Goal: Task Accomplishment & Management: Use online tool/utility

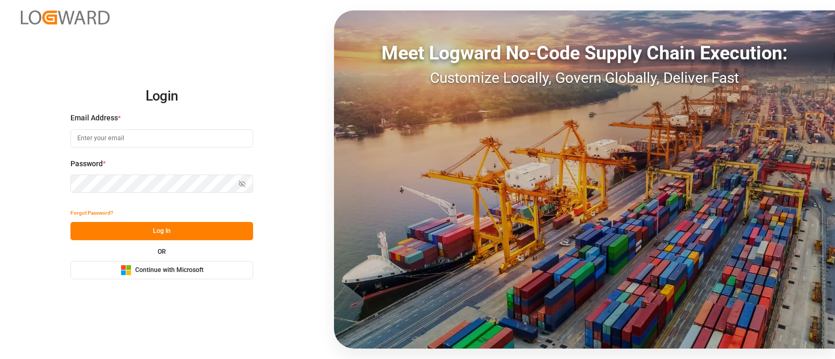
click at [156, 263] on button "Microsoft Logo Continue with Microsoft" at bounding box center [161, 270] width 183 height 18
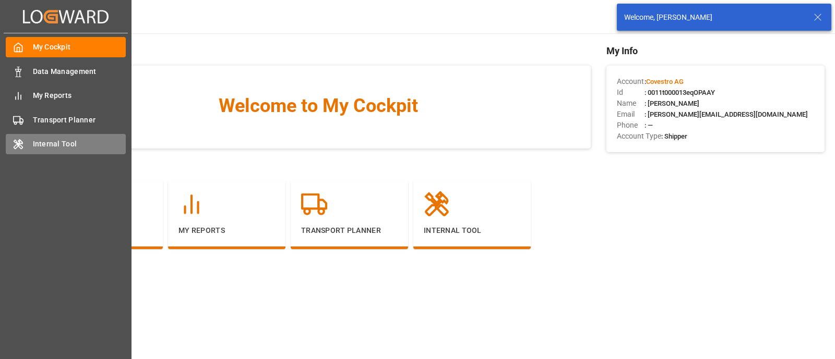
click at [40, 146] on span "Internal Tool" at bounding box center [79, 144] width 93 height 11
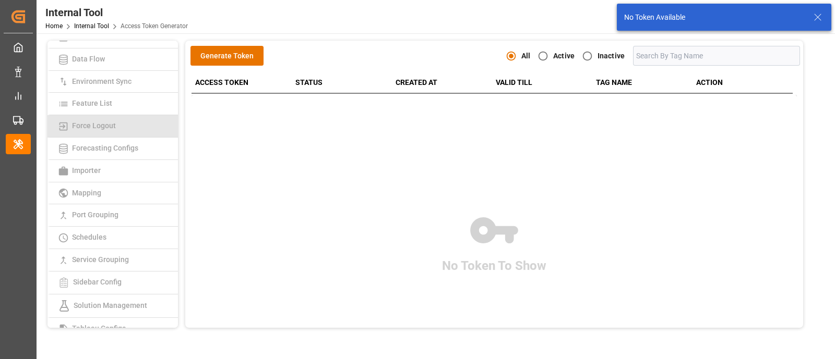
scroll to position [130, 0]
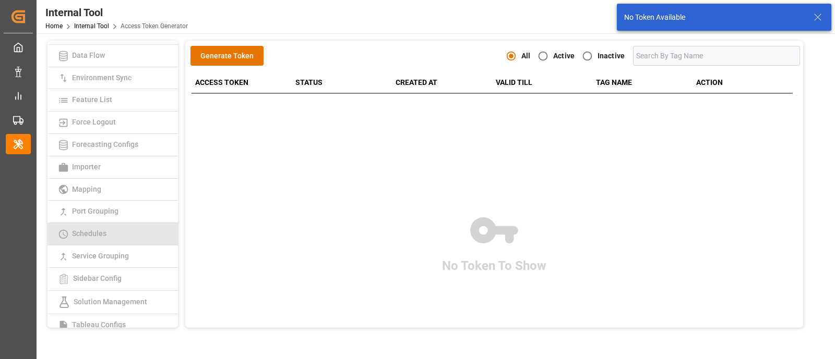
click at [107, 234] on span "Schedules" at bounding box center [89, 233] width 41 height 8
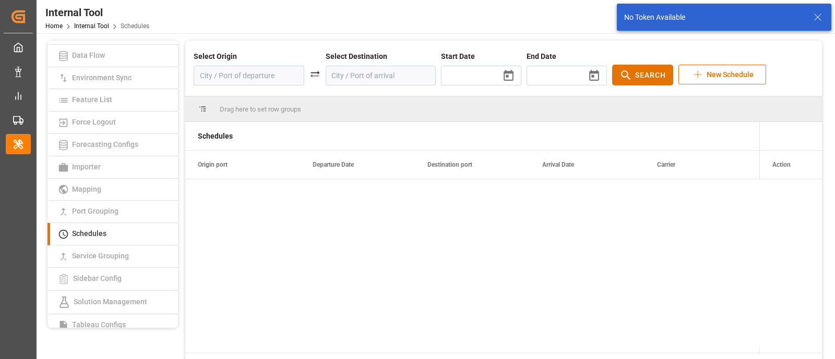
type input "[DATE]"
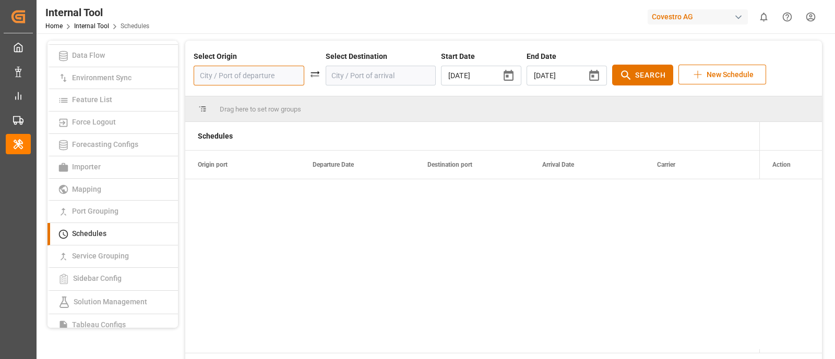
click at [272, 77] on input at bounding box center [249, 76] width 111 height 20
click at [325, 74] on input at bounding box center [380, 76] width 111 height 20
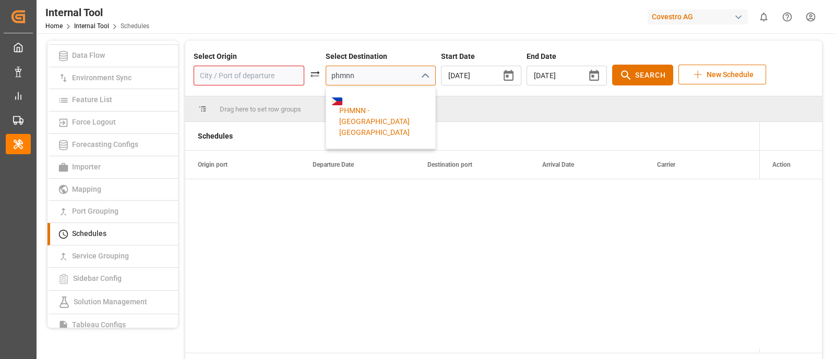
click at [346, 105] on div "PHMNN - [GEOGRAPHIC_DATA] [GEOGRAPHIC_DATA]" at bounding box center [380, 121] width 99 height 33
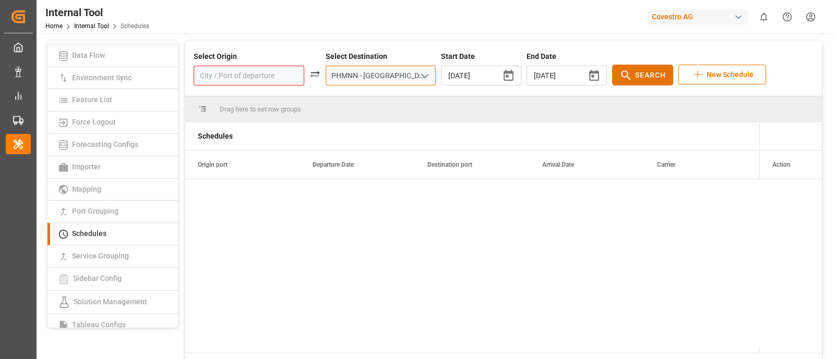
type input "PHMNN - [GEOGRAPHIC_DATA] [GEOGRAPHIC_DATA]"
click at [245, 77] on input at bounding box center [249, 76] width 111 height 20
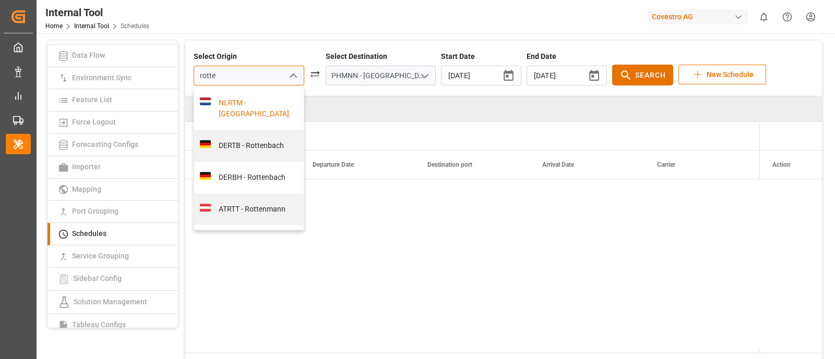
click at [233, 106] on div "NLRTM - [GEOGRAPHIC_DATA]" at bounding box center [255, 109] width 88 height 22
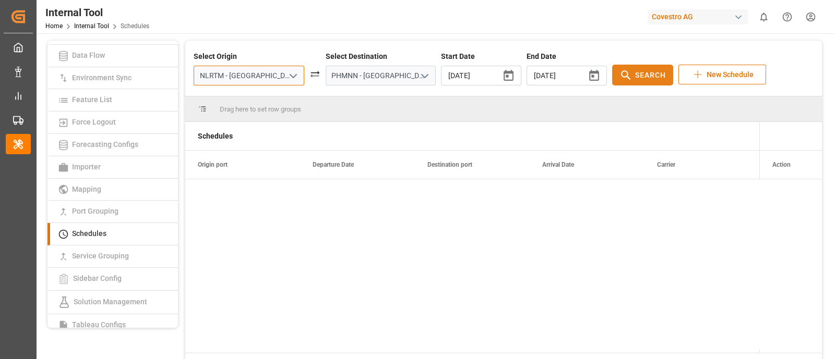
type input "NLRTM - [GEOGRAPHIC_DATA]"
click at [635, 77] on span "Search" at bounding box center [650, 75] width 31 height 11
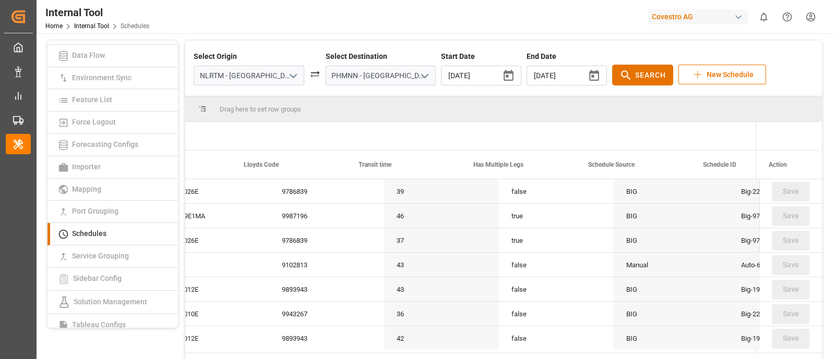
scroll to position [0, 876]
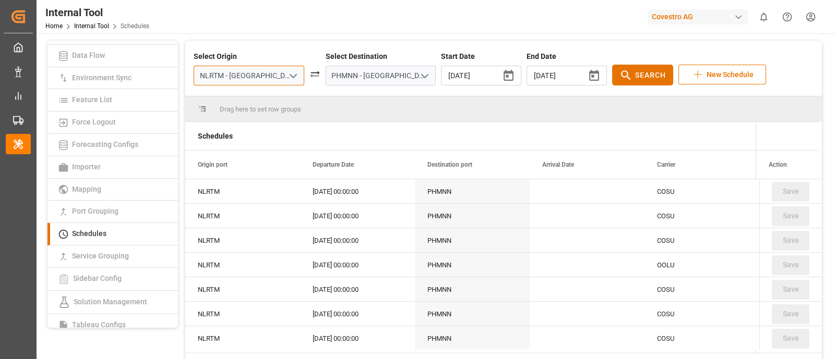
click at [260, 80] on input "NLRTM - [GEOGRAPHIC_DATA]" at bounding box center [249, 76] width 111 height 20
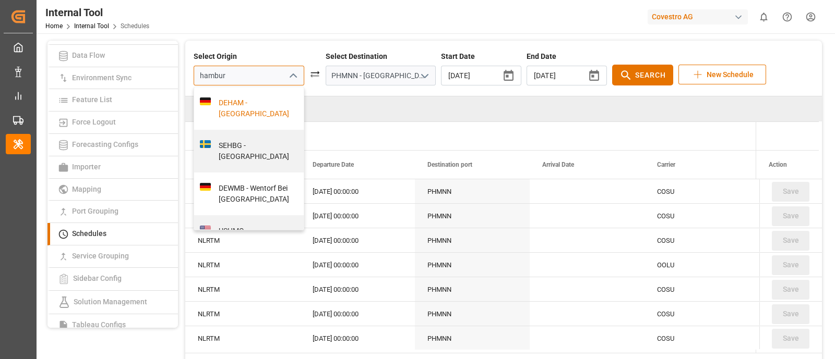
click at [246, 102] on div "DEHAM - [GEOGRAPHIC_DATA]" at bounding box center [255, 109] width 88 height 22
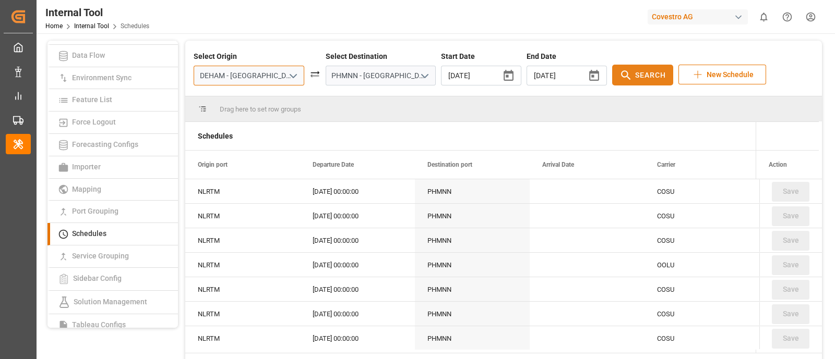
type input "DEHAM - [GEOGRAPHIC_DATA]"
click at [635, 74] on span "Search" at bounding box center [650, 75] width 31 height 11
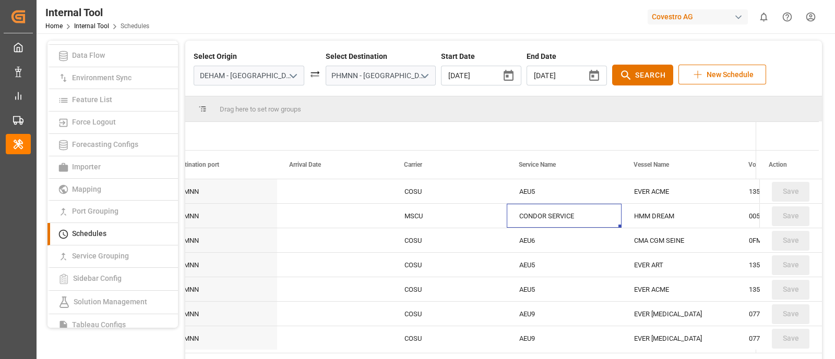
click at [537, 219] on div "CONDOR SERVICE" at bounding box center [563, 216] width 115 height 24
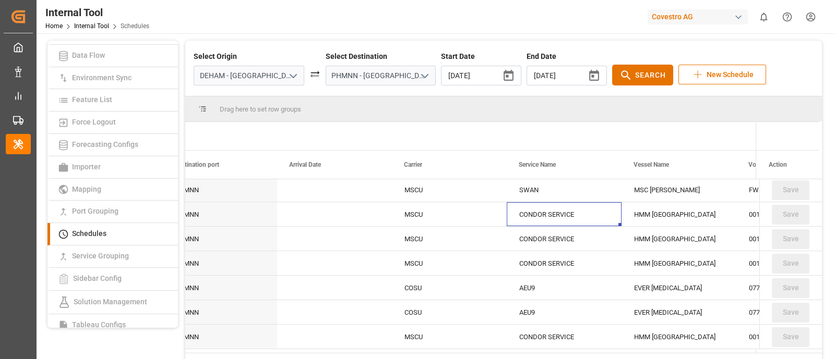
click at [553, 214] on div "CONDOR SERVICE" at bounding box center [563, 214] width 115 height 24
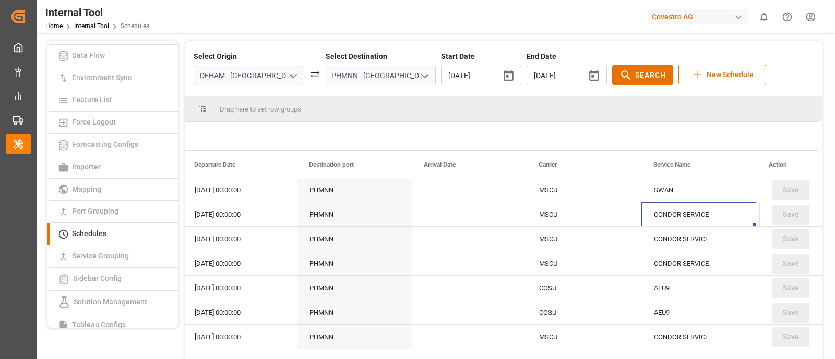
scroll to position [0, 233]
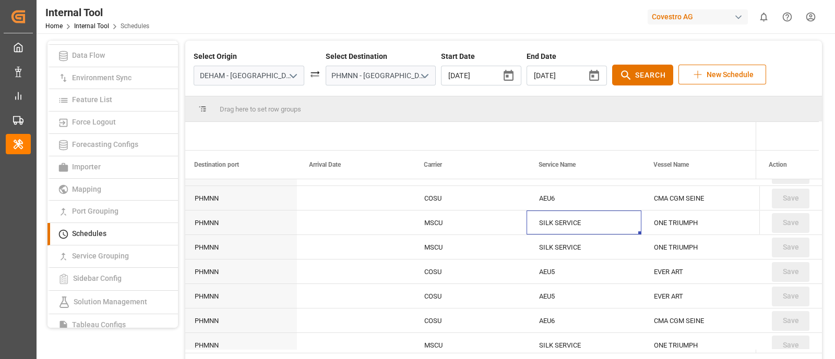
click at [553, 214] on div "SILK SERVICE" at bounding box center [583, 223] width 115 height 24
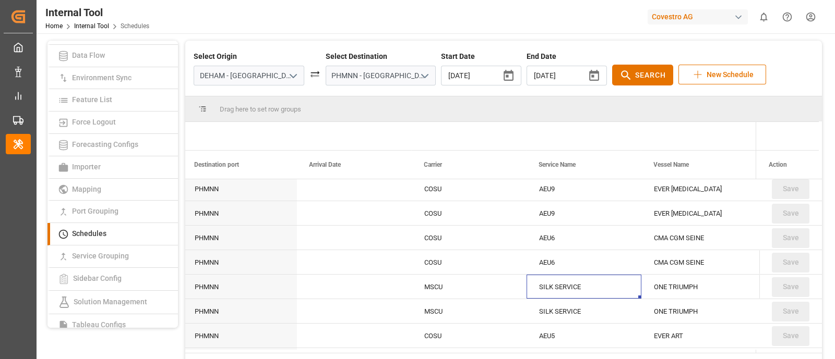
scroll to position [59, 0]
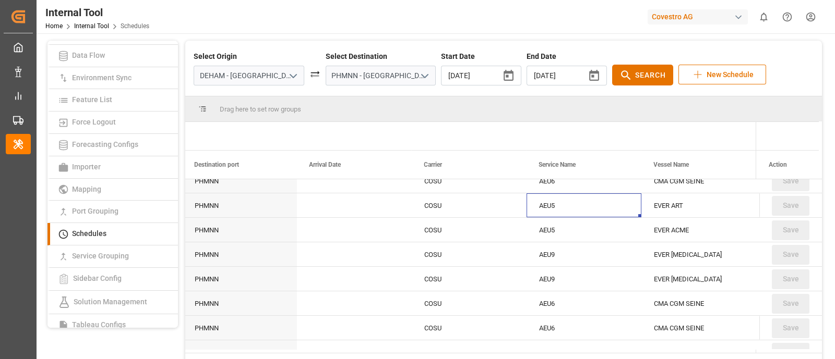
click at [553, 214] on div "AEU5" at bounding box center [583, 206] width 115 height 24
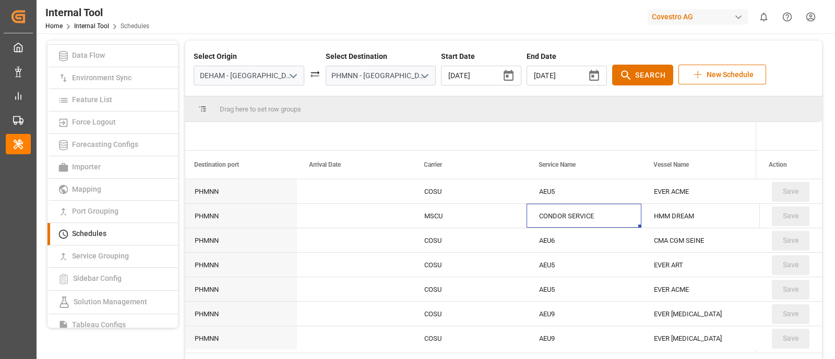
click at [547, 221] on div "CONDOR SERVICE" at bounding box center [583, 216] width 115 height 24
click at [479, 206] on div "MSCU" at bounding box center [469, 216] width 115 height 24
click at [550, 220] on div "CONDOR SERVICE" at bounding box center [583, 216] width 115 height 24
click at [550, 262] on div "AEU5" at bounding box center [583, 265] width 115 height 24
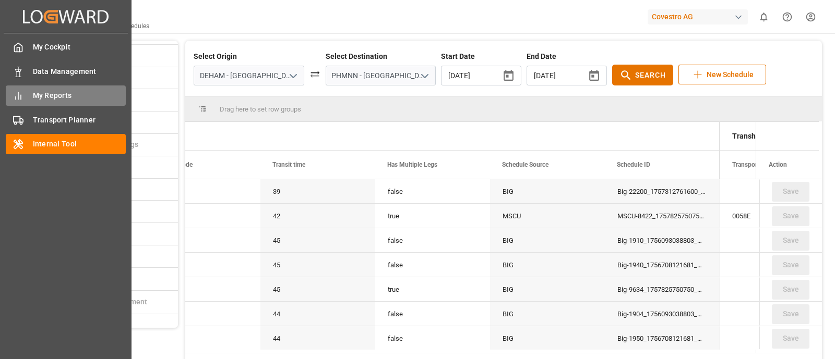
click at [39, 93] on span "My Reports" at bounding box center [79, 95] width 93 height 11
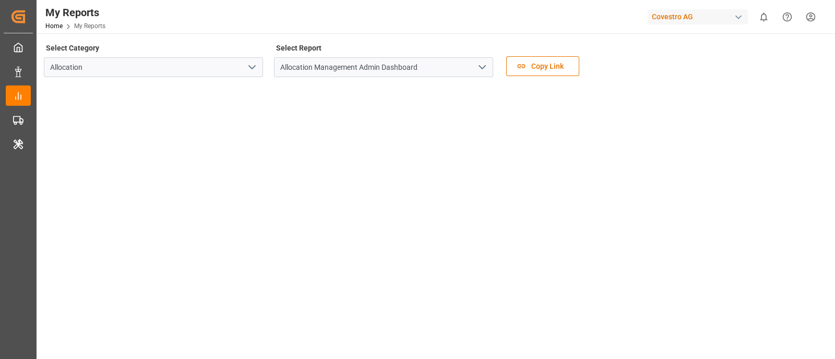
click at [252, 74] on button "open menu" at bounding box center [252, 67] width 16 height 16
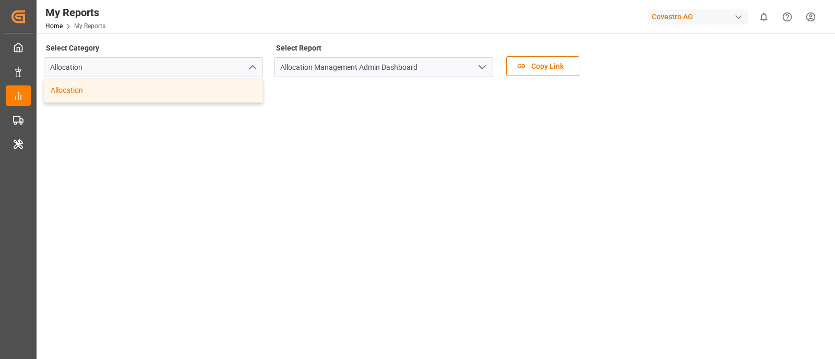
click at [482, 70] on icon "open menu" at bounding box center [482, 67] width 13 height 13
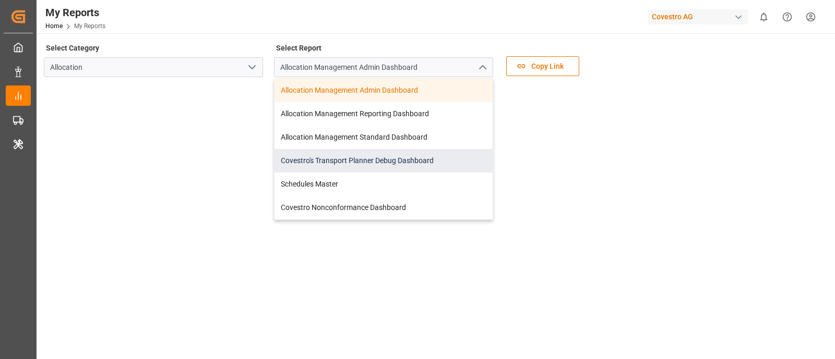
click at [418, 152] on div "Covestro's Transport Planner Debug Dashboard" at bounding box center [383, 160] width 218 height 23
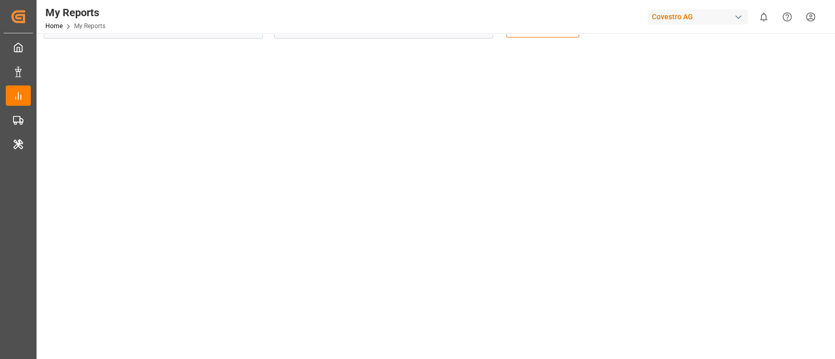
scroll to position [138, 0]
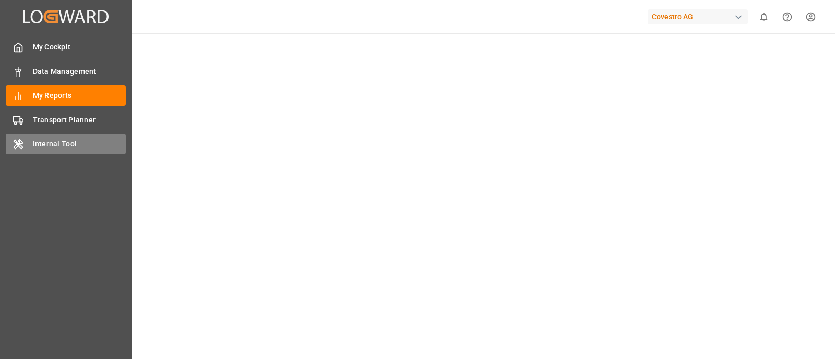
click at [20, 151] on div "Internal Tool Internal Tool" at bounding box center [66, 144] width 120 height 20
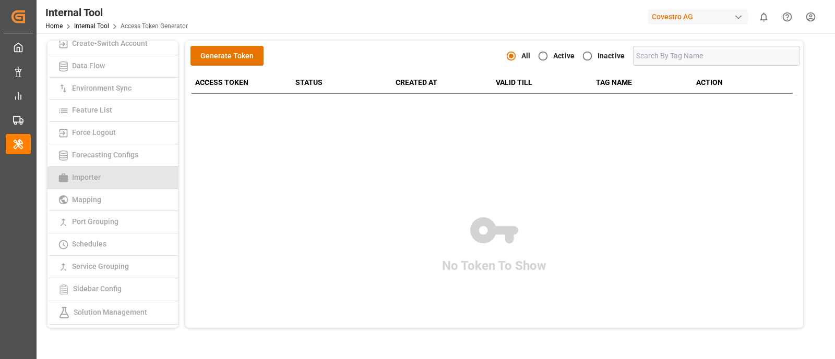
scroll to position [120, 0]
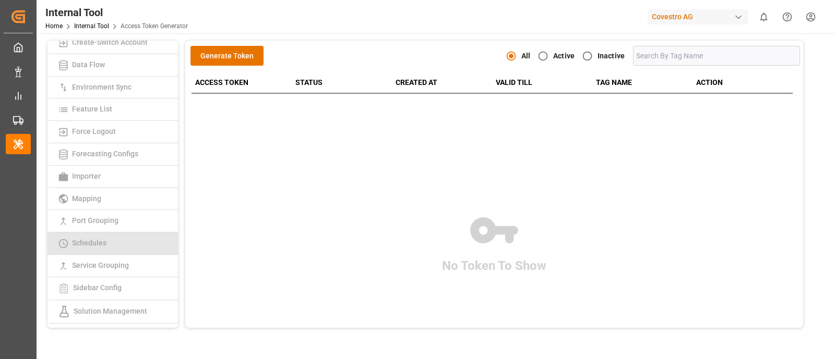
click at [129, 240] on link "Schedules" at bounding box center [112, 244] width 130 height 22
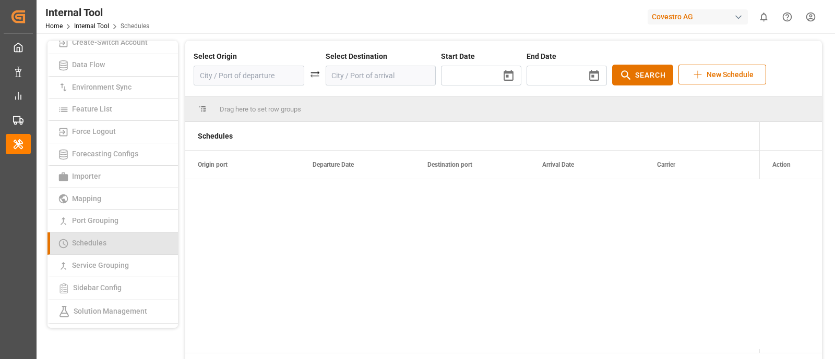
type input "[DATE]"
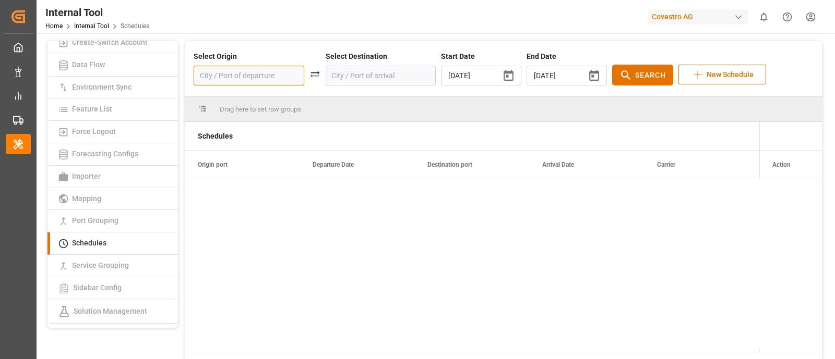
click at [253, 81] on input at bounding box center [249, 76] width 111 height 20
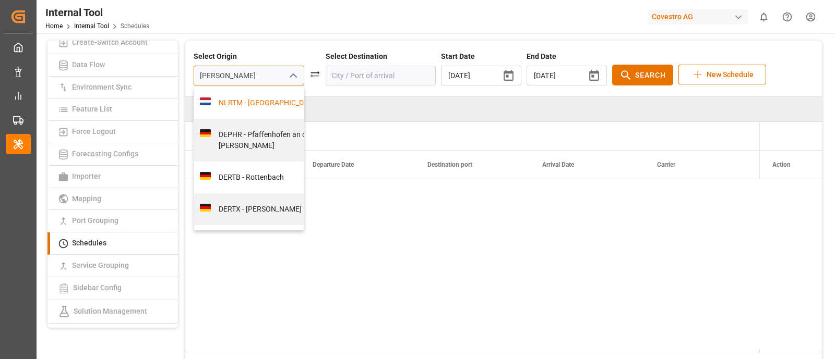
click at [251, 108] on div "NLRTM - [GEOGRAPHIC_DATA]" at bounding box center [278, 103] width 134 height 11
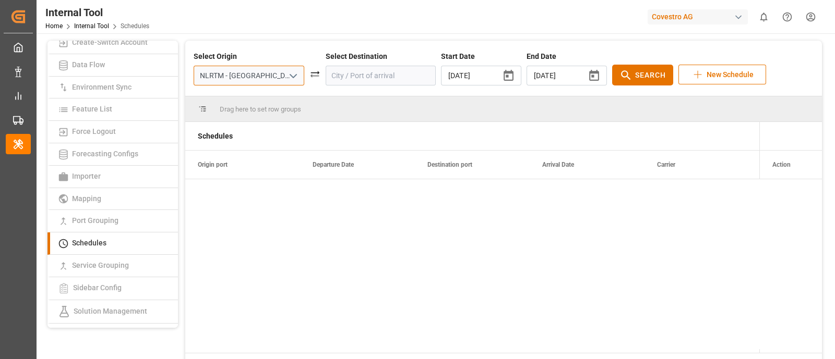
type input "NLRTM - [GEOGRAPHIC_DATA]"
click at [333, 77] on input at bounding box center [380, 76] width 111 height 20
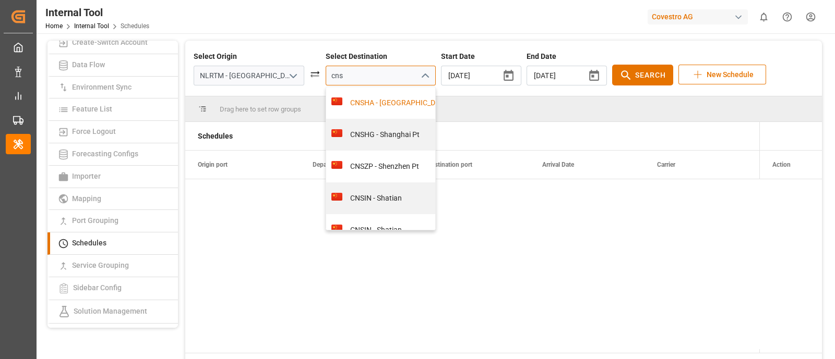
click at [344, 94] on div "CNSHA - [GEOGRAPHIC_DATA]" at bounding box center [411, 103] width 171 height 32
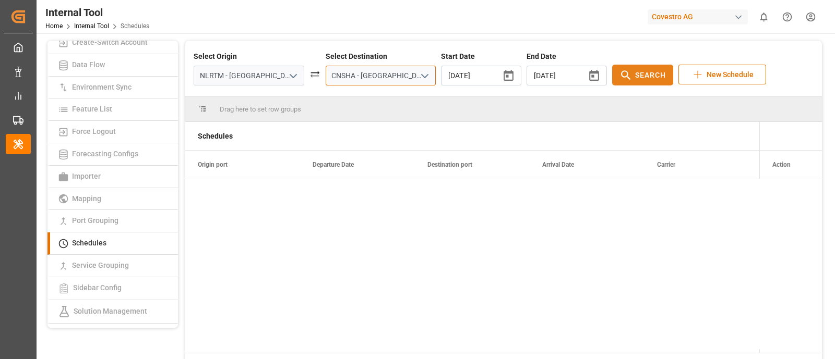
type input "CNSHA - [GEOGRAPHIC_DATA]"
click at [619, 81] on icon at bounding box center [625, 75] width 13 height 13
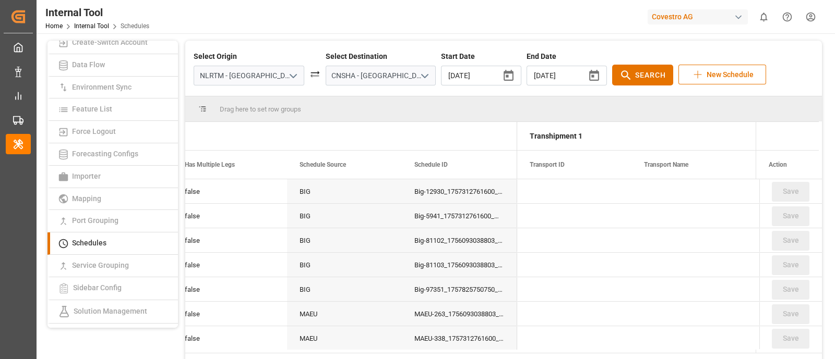
scroll to position [0, 946]
